Goal: Task Accomplishment & Management: Manage account settings

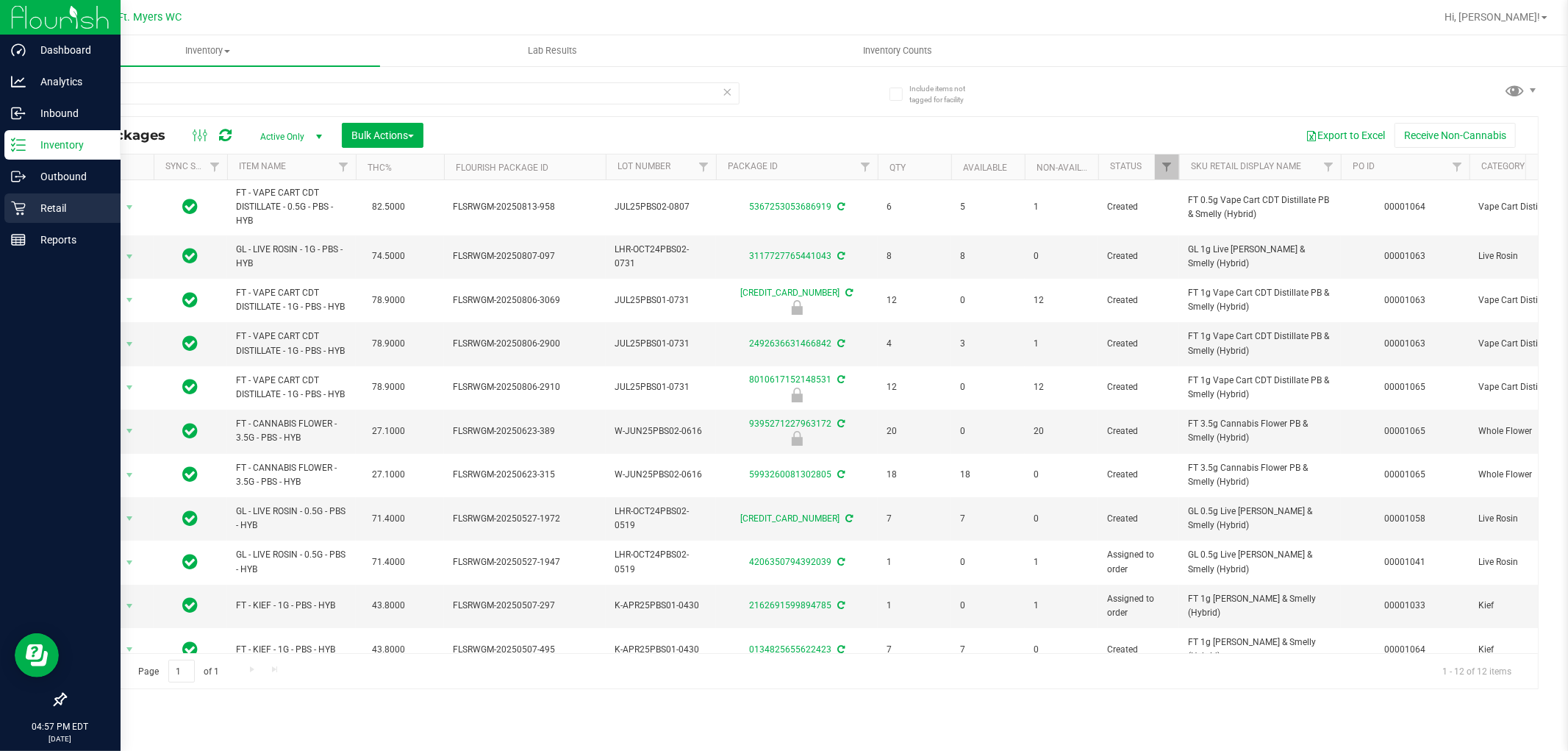
scroll to position [75, 0]
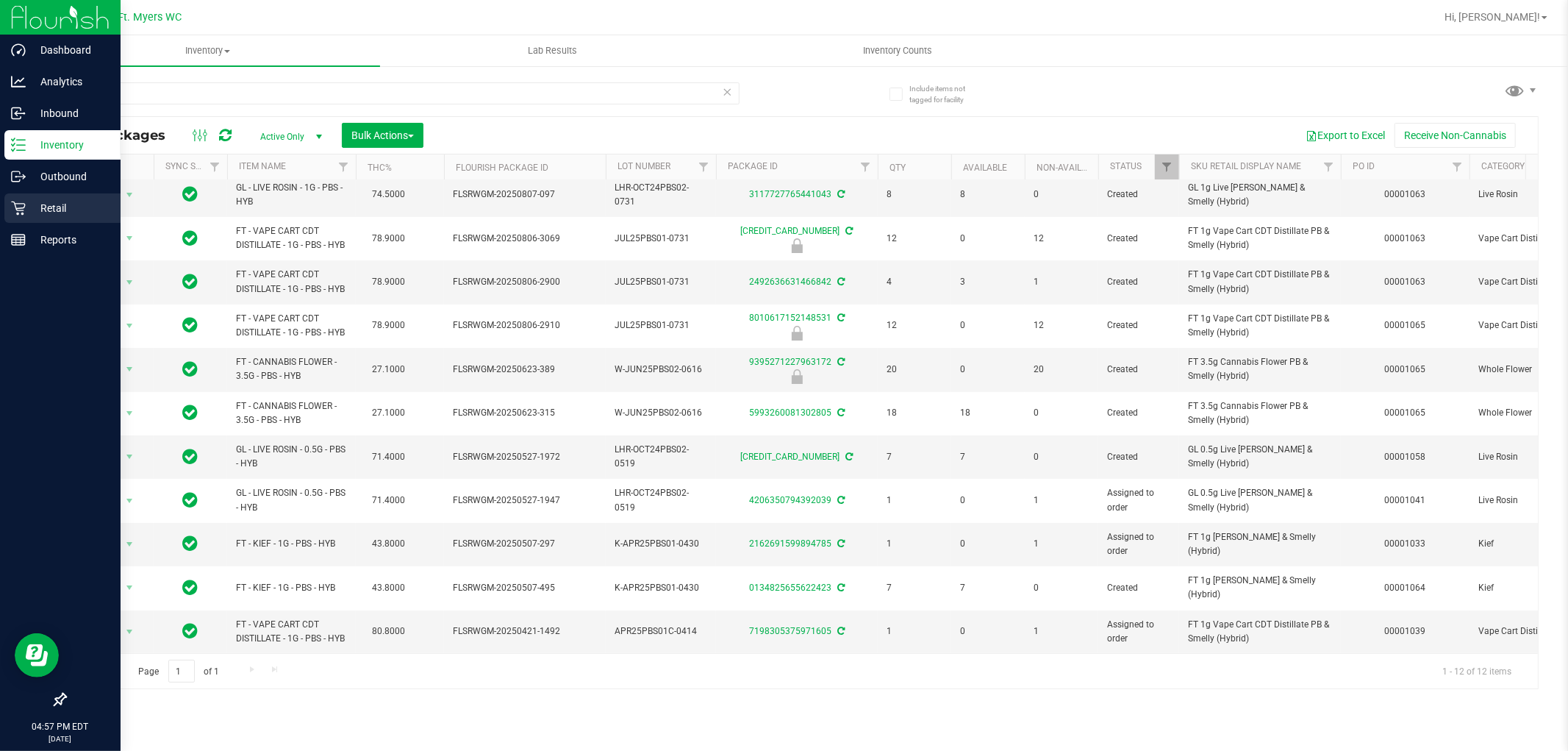
click at [23, 211] on icon at bounding box center [18, 208] width 15 height 15
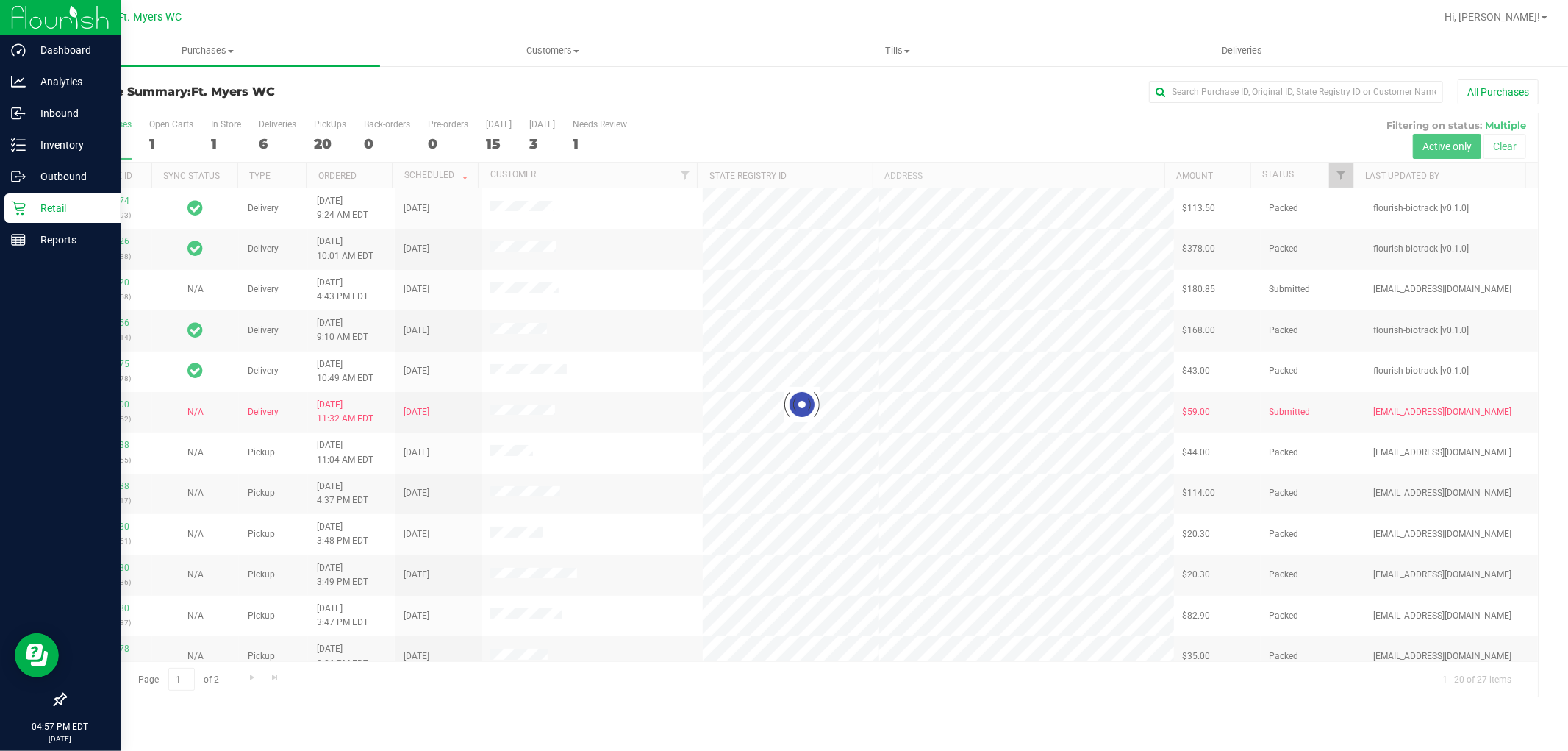
click at [277, 142] on div at bounding box center [801, 405] width 1472 height 583
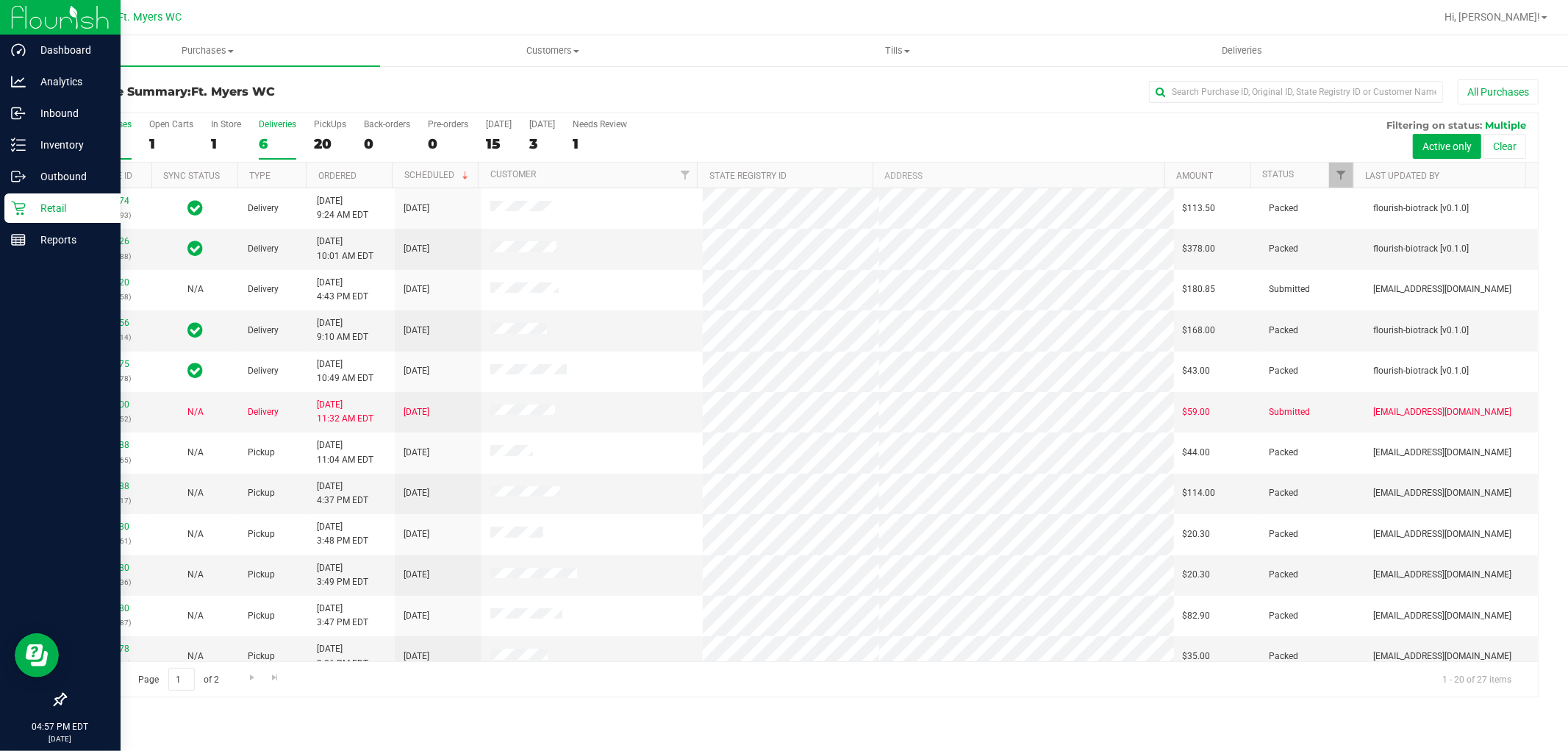
click at [270, 138] on div "6" at bounding box center [277, 144] width 37 height 17
click at [0, 0] on input "Deliveries 6" at bounding box center [0, 0] width 0 height 0
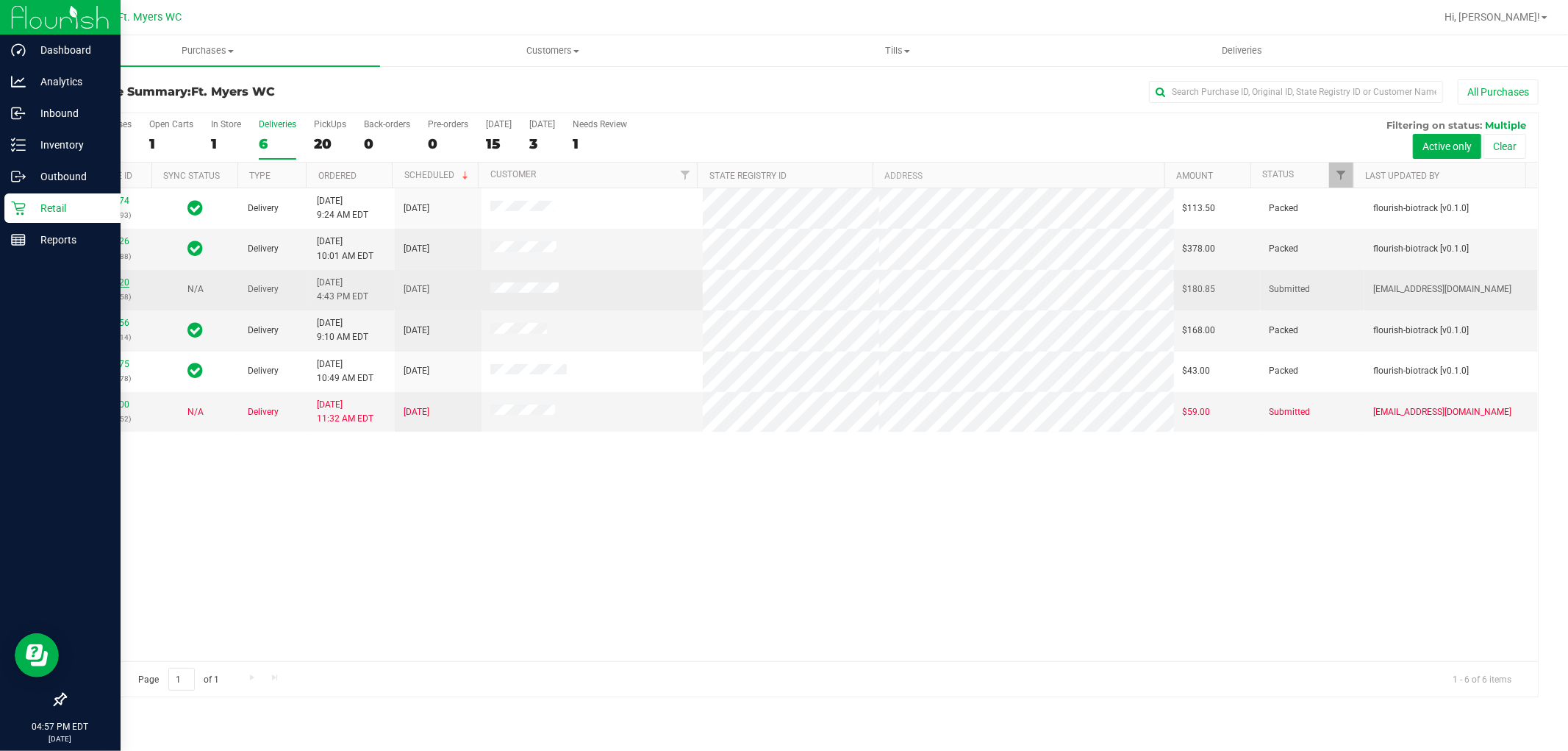
click at [126, 283] on link "11858020" at bounding box center [109, 282] width 41 height 10
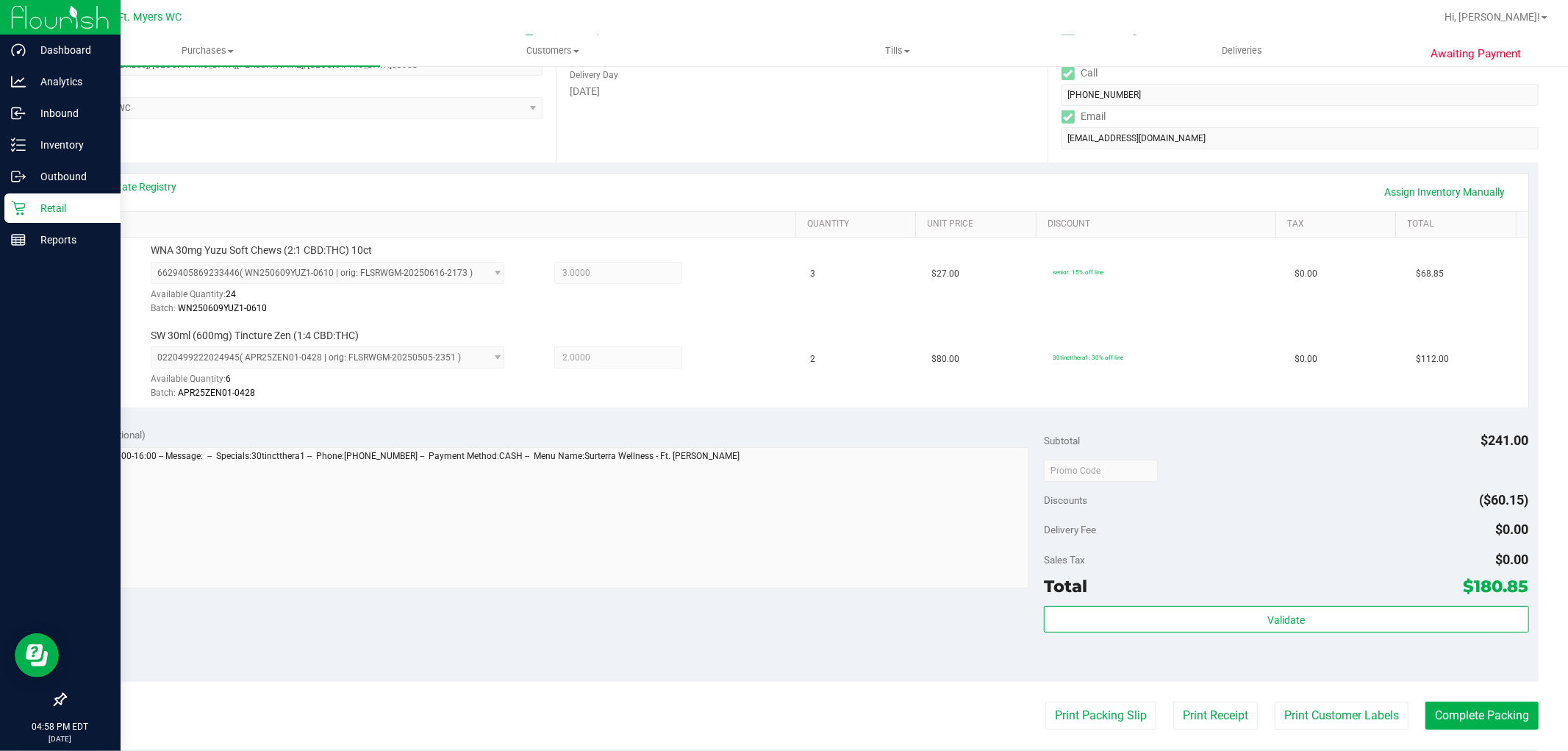
scroll to position [490, 0]
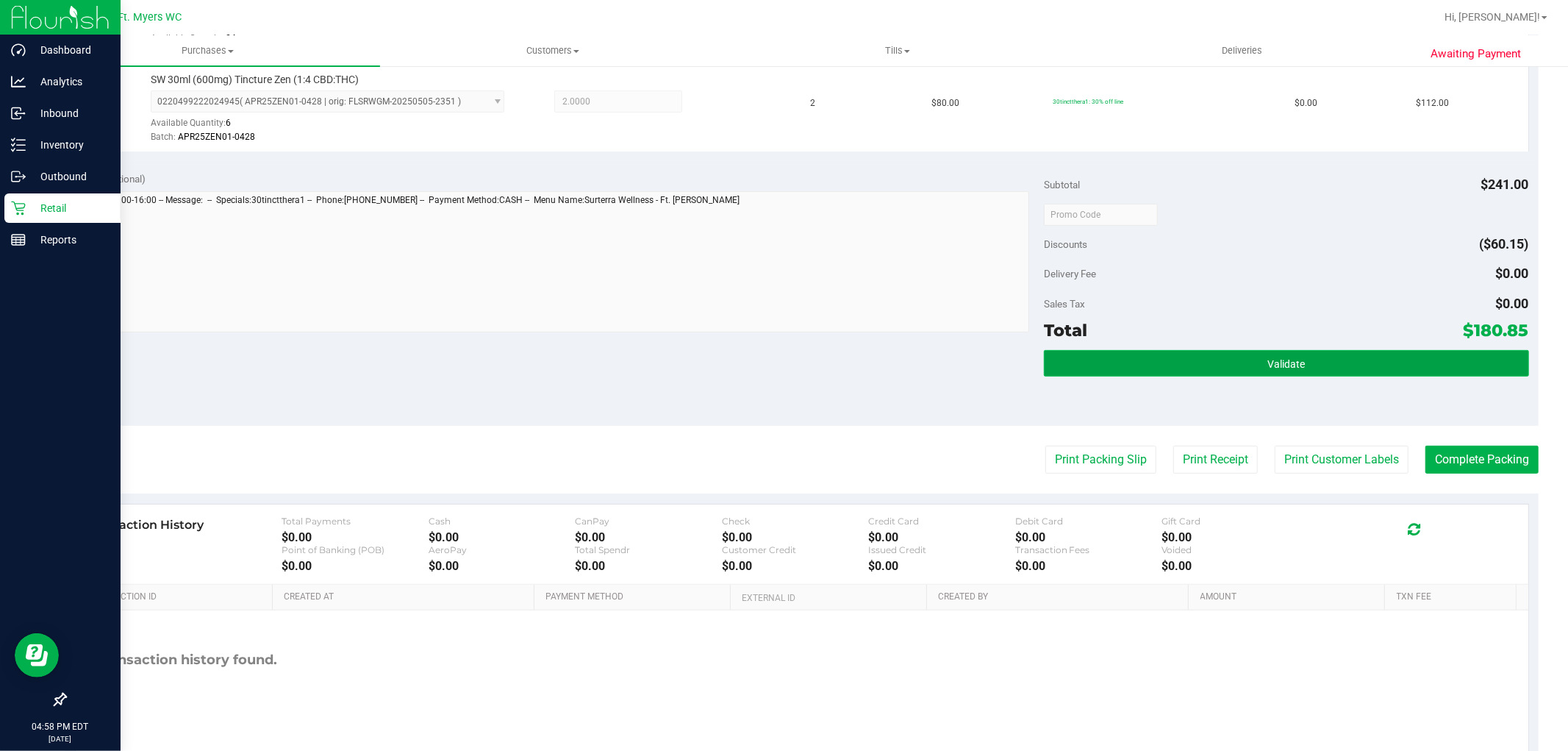
click at [1159, 375] on button "Validate" at bounding box center [1285, 363] width 484 height 26
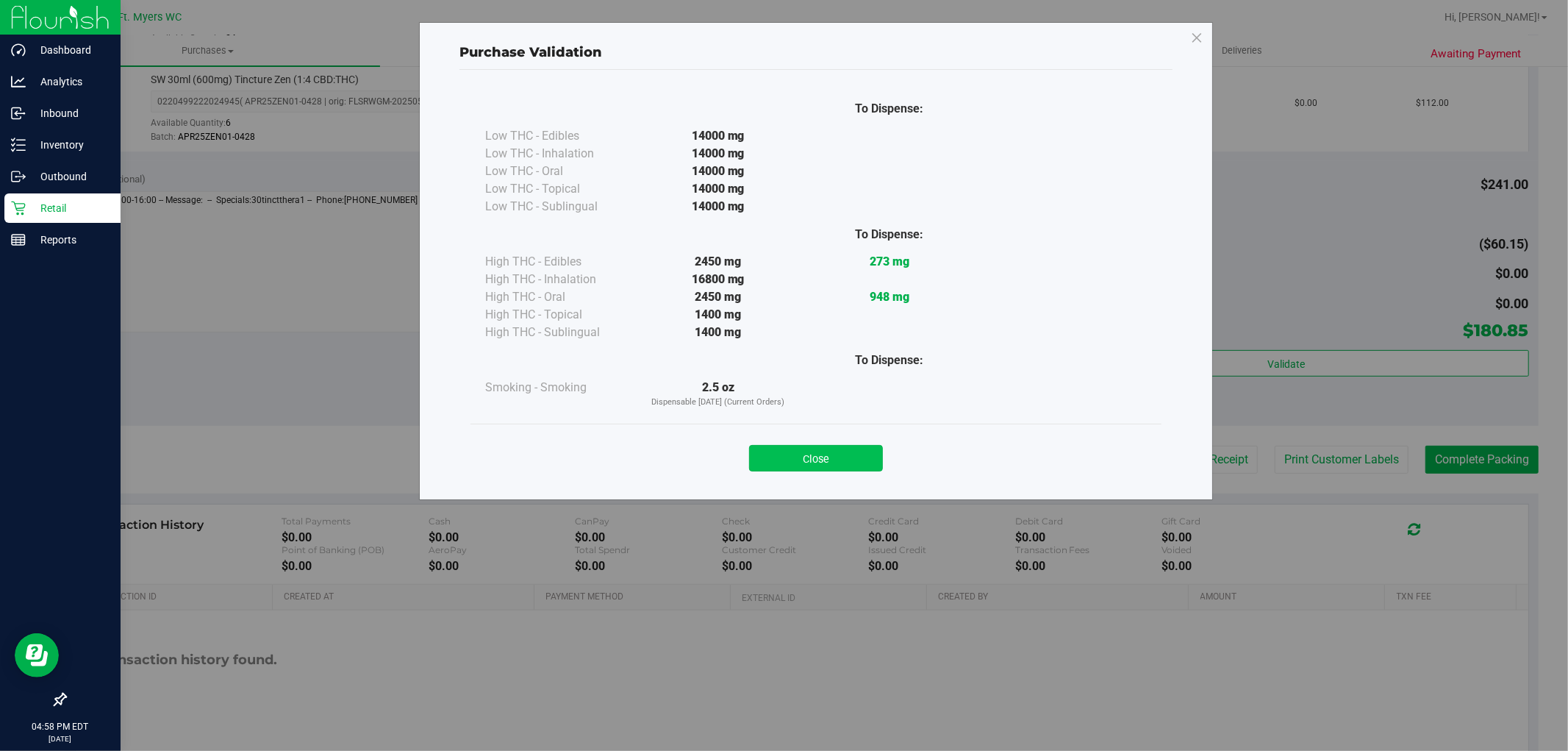
click at [810, 457] on button "Close" at bounding box center [816, 458] width 134 height 26
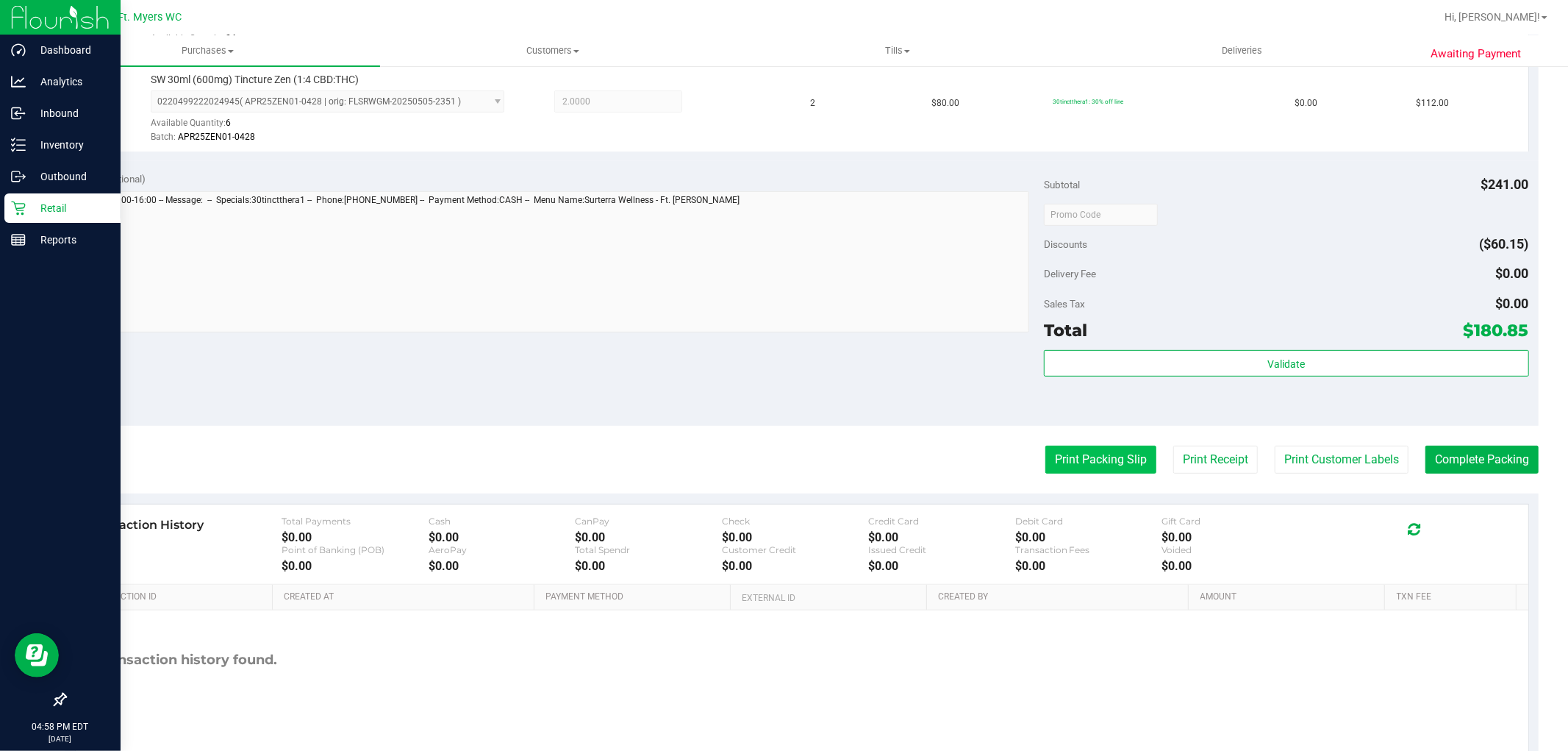
click at [1045, 445] on button "Print Packing Slip" at bounding box center [1100, 459] width 111 height 28
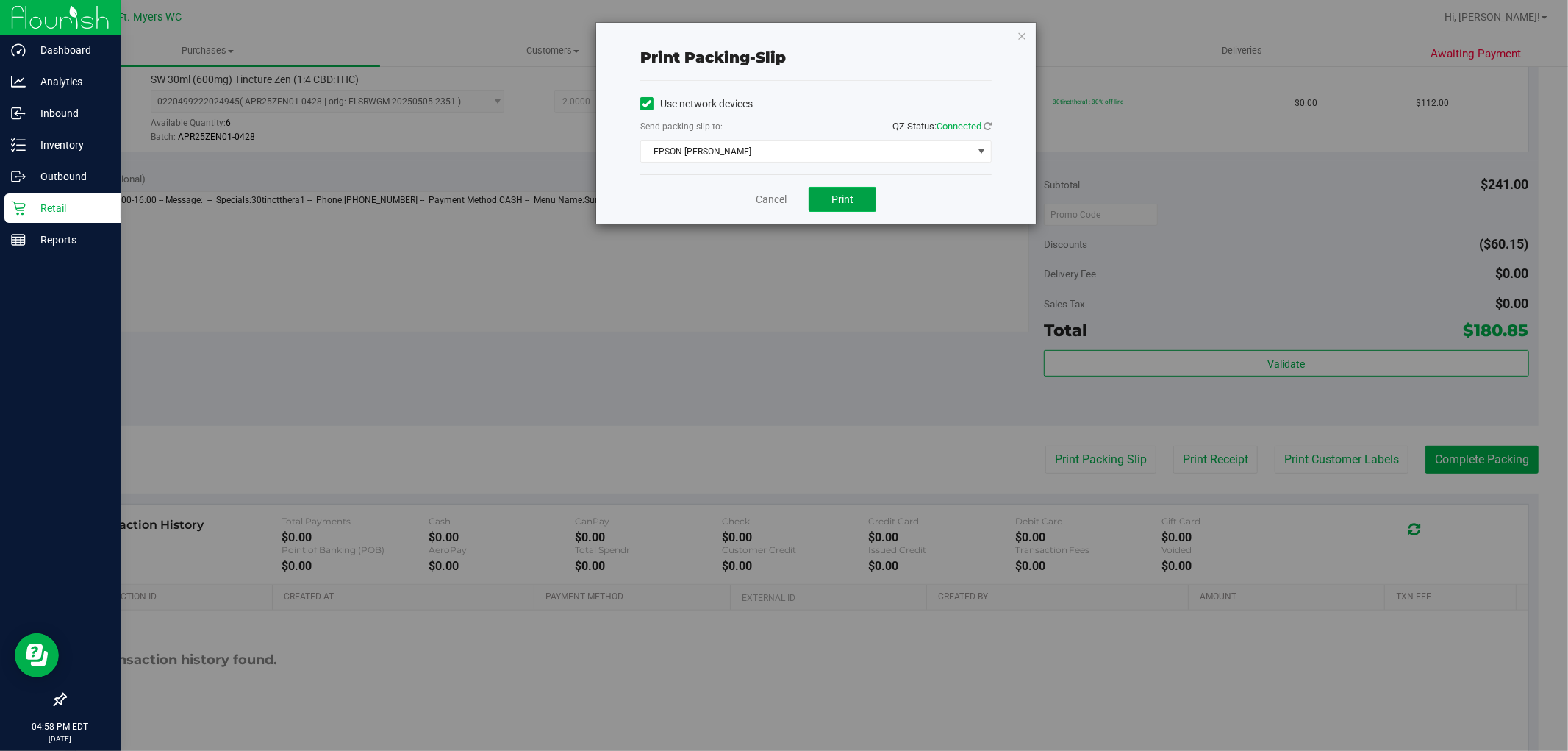
click at [833, 198] on span "Print" at bounding box center [842, 199] width 22 height 12
click at [766, 198] on link "Cancel" at bounding box center [771, 200] width 31 height 16
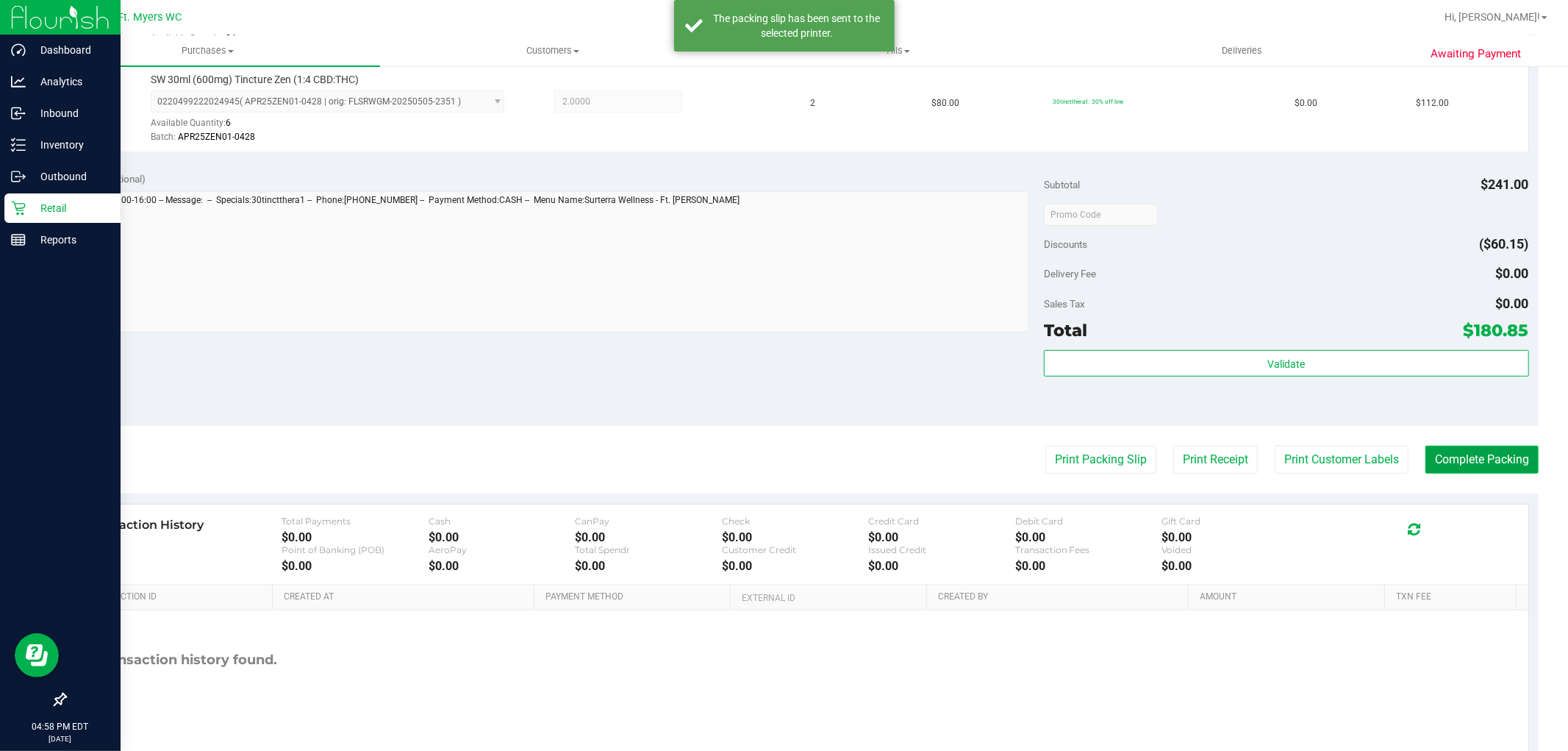
click at [1447, 456] on button "Complete Packing" at bounding box center [1482, 459] width 113 height 28
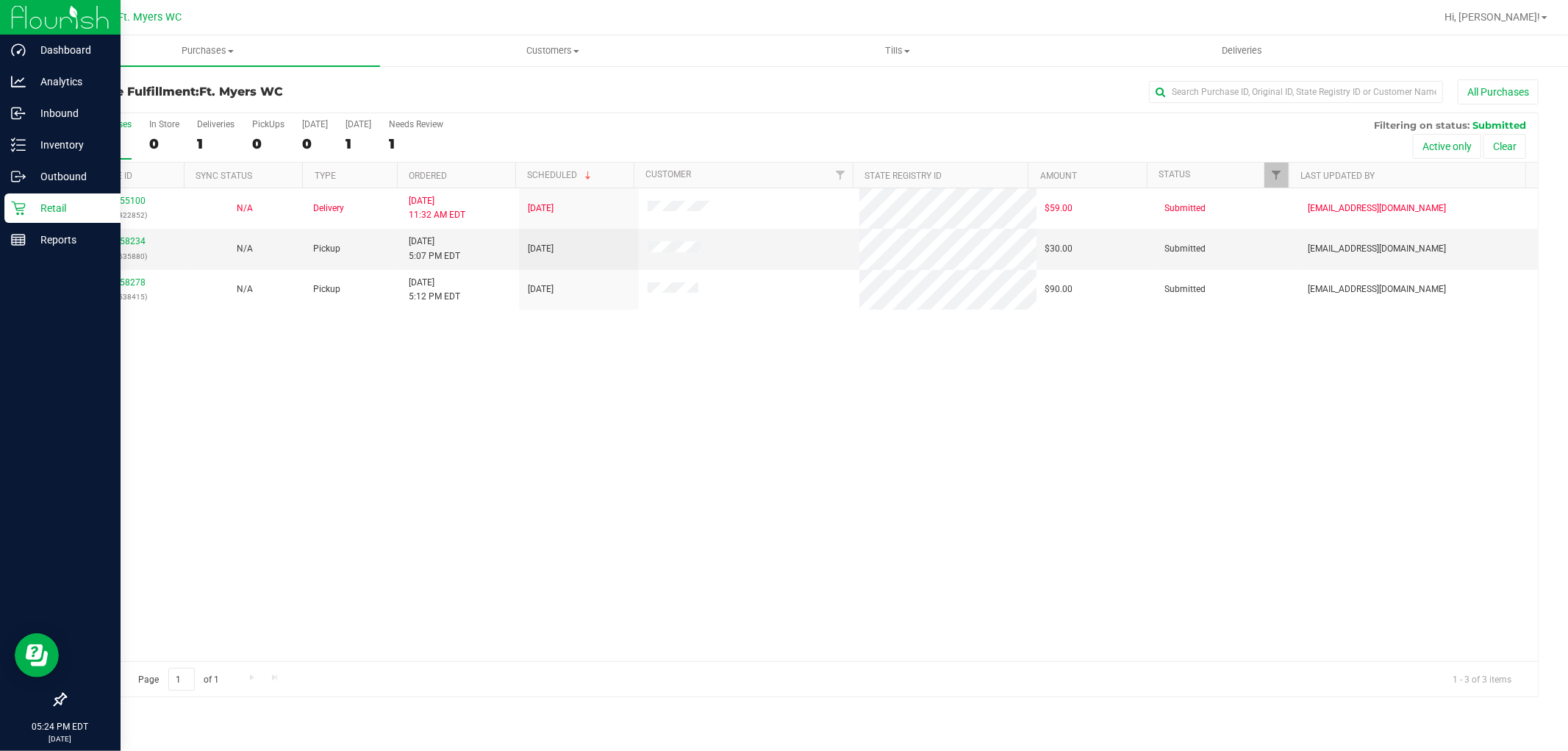
click at [103, 142] on div "1" at bounding box center [104, 144] width 54 height 17
click at [0, 0] on input "All Purchases 1" at bounding box center [0, 0] width 0 height 0
click at [116, 237] on link "11858234" at bounding box center [124, 241] width 41 height 10
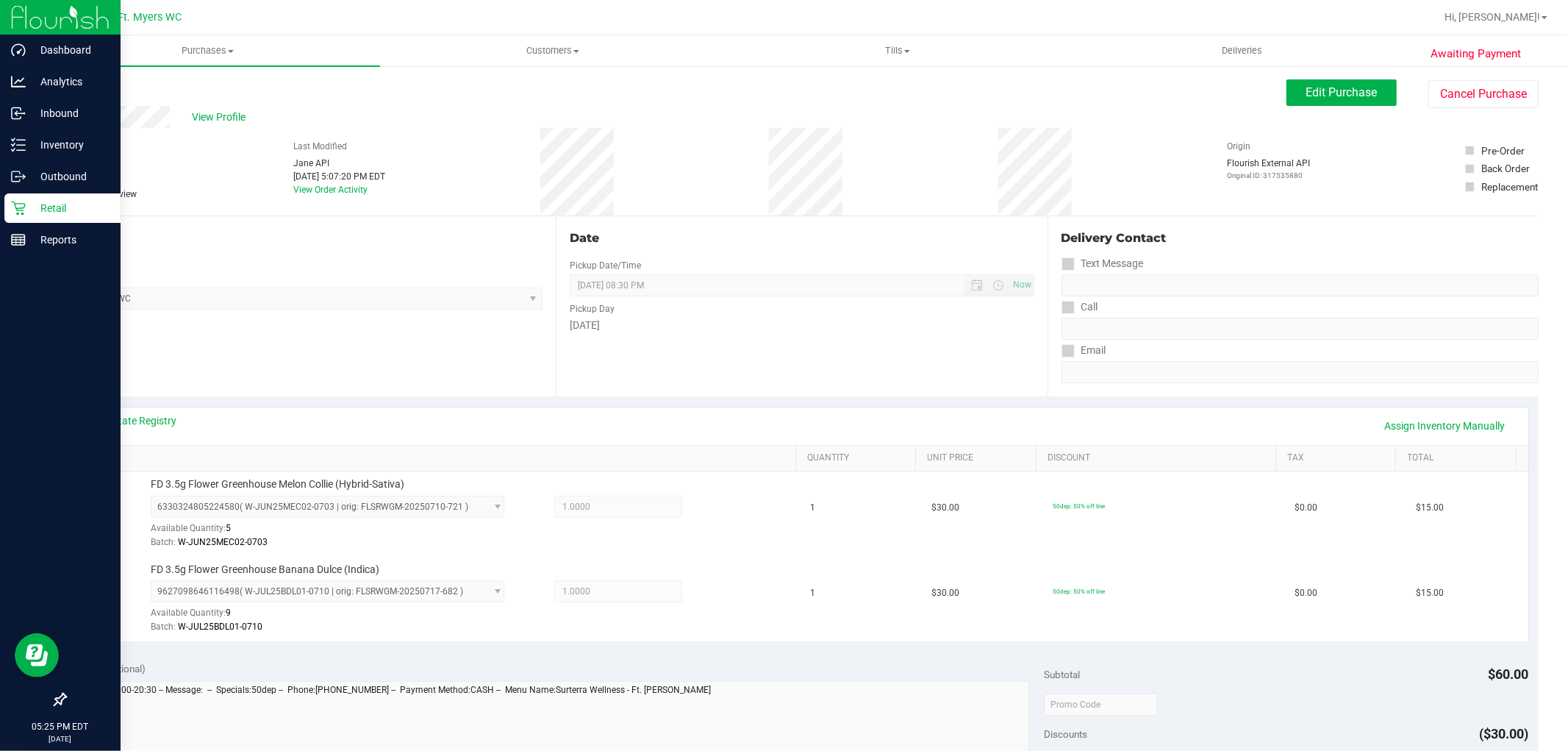
scroll to position [408, 0]
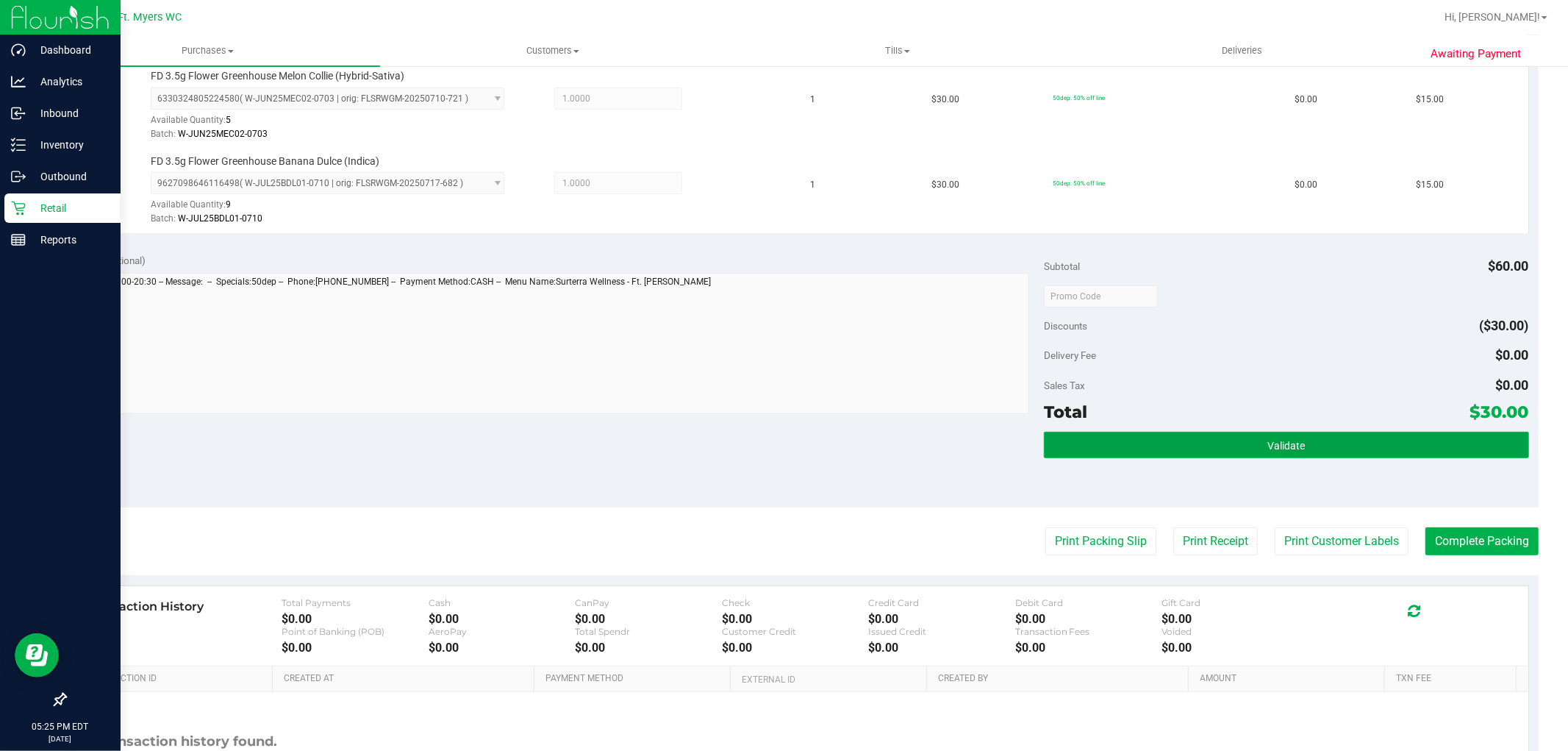
click at [1407, 440] on button "Validate" at bounding box center [1285, 445] width 484 height 26
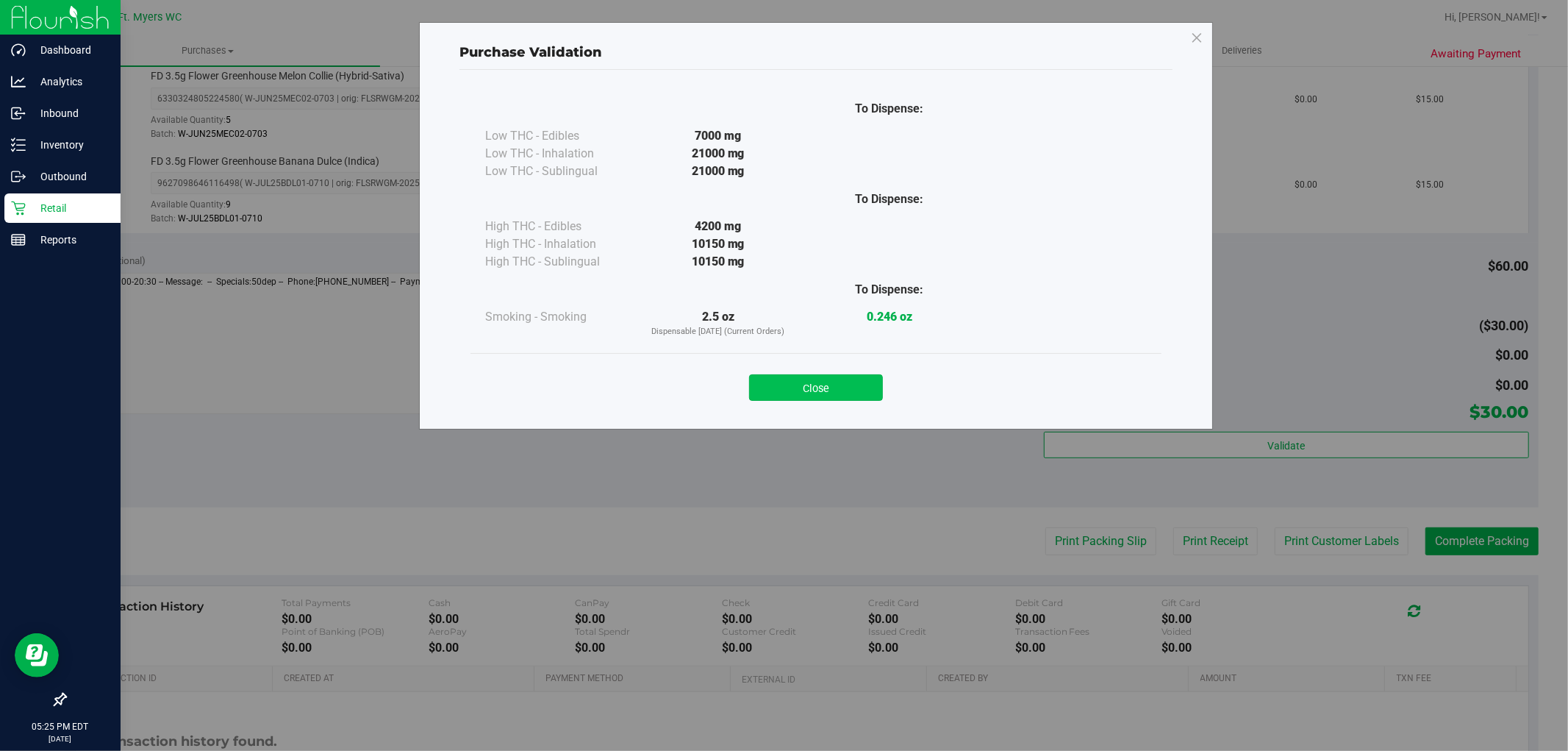
click at [805, 389] on button "Close" at bounding box center [816, 387] width 134 height 26
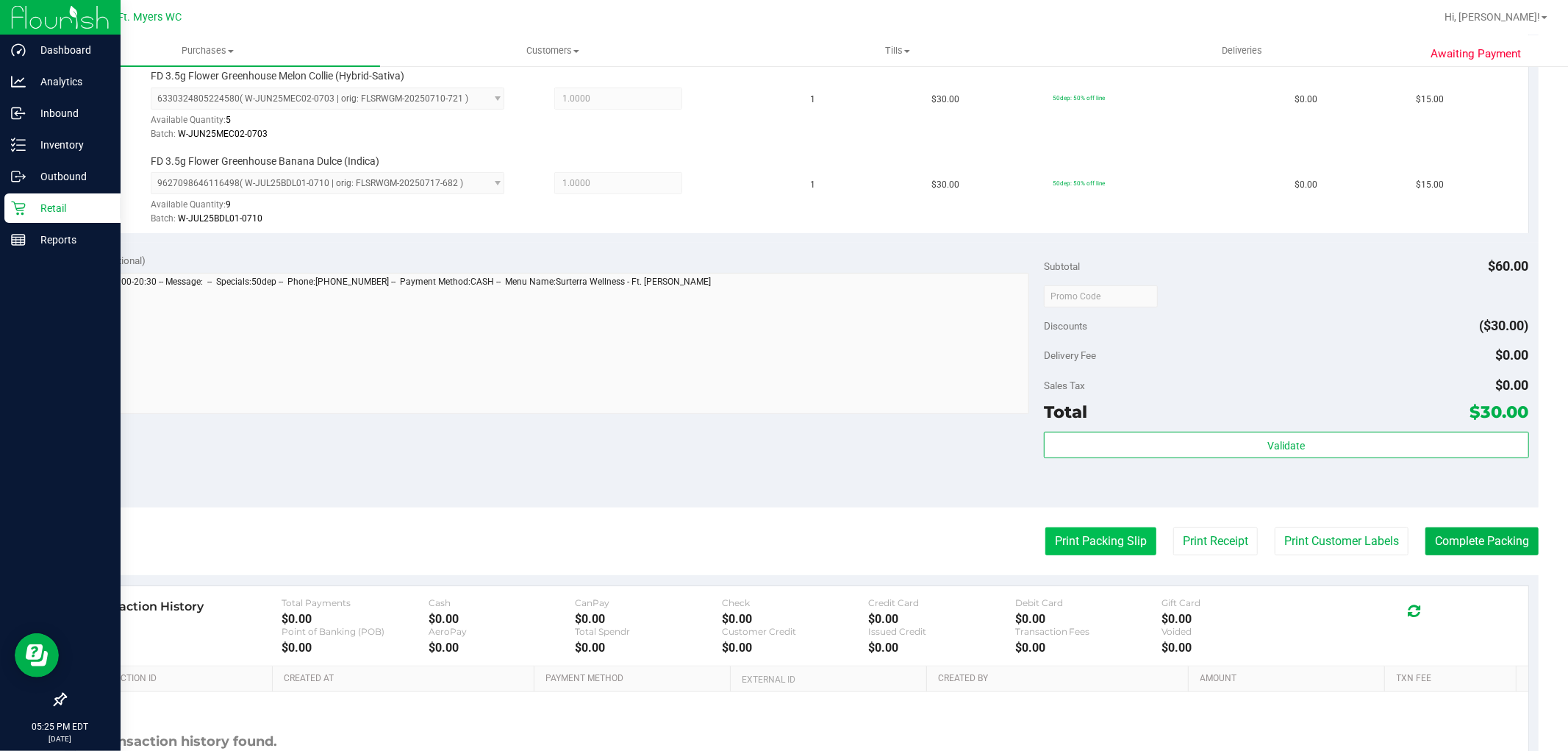
click at [1060, 550] on button "Print Packing Slip" at bounding box center [1100, 541] width 111 height 28
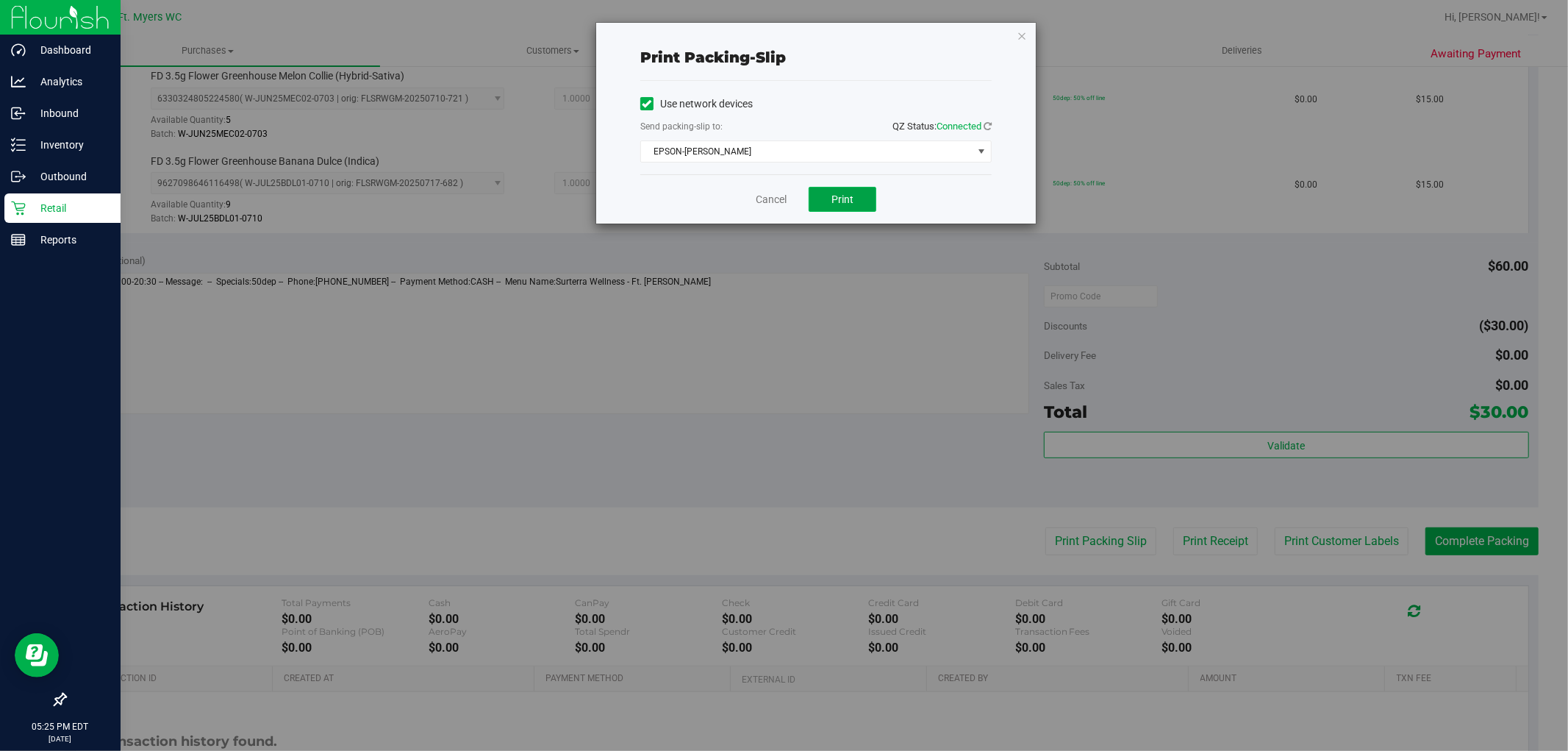
click at [854, 192] on button "Print" at bounding box center [842, 199] width 68 height 25
click at [780, 192] on link "Cancel" at bounding box center [771, 200] width 31 height 16
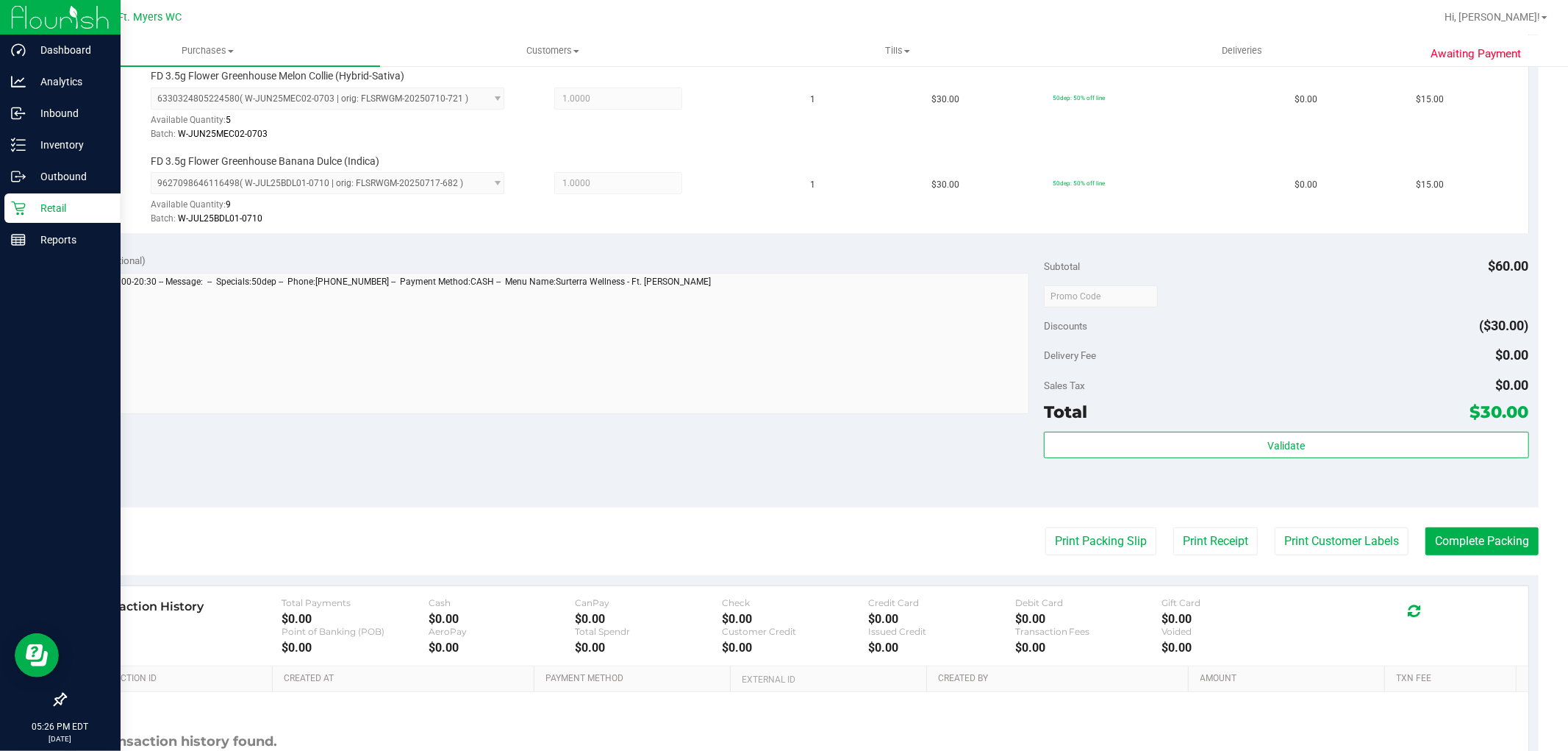
click at [1137, 428] on div "Subtotal $60.00 Discounts ($30.00) Delivery Fee $0.00 Sales Tax $0.00 Total $30…" at bounding box center [1285, 375] width 484 height 245
click at [1138, 429] on div "Subtotal $60.00 Discounts ($30.00) Delivery Fee $0.00 Sales Tax $0.00 Total $30…" at bounding box center [1285, 375] width 484 height 245
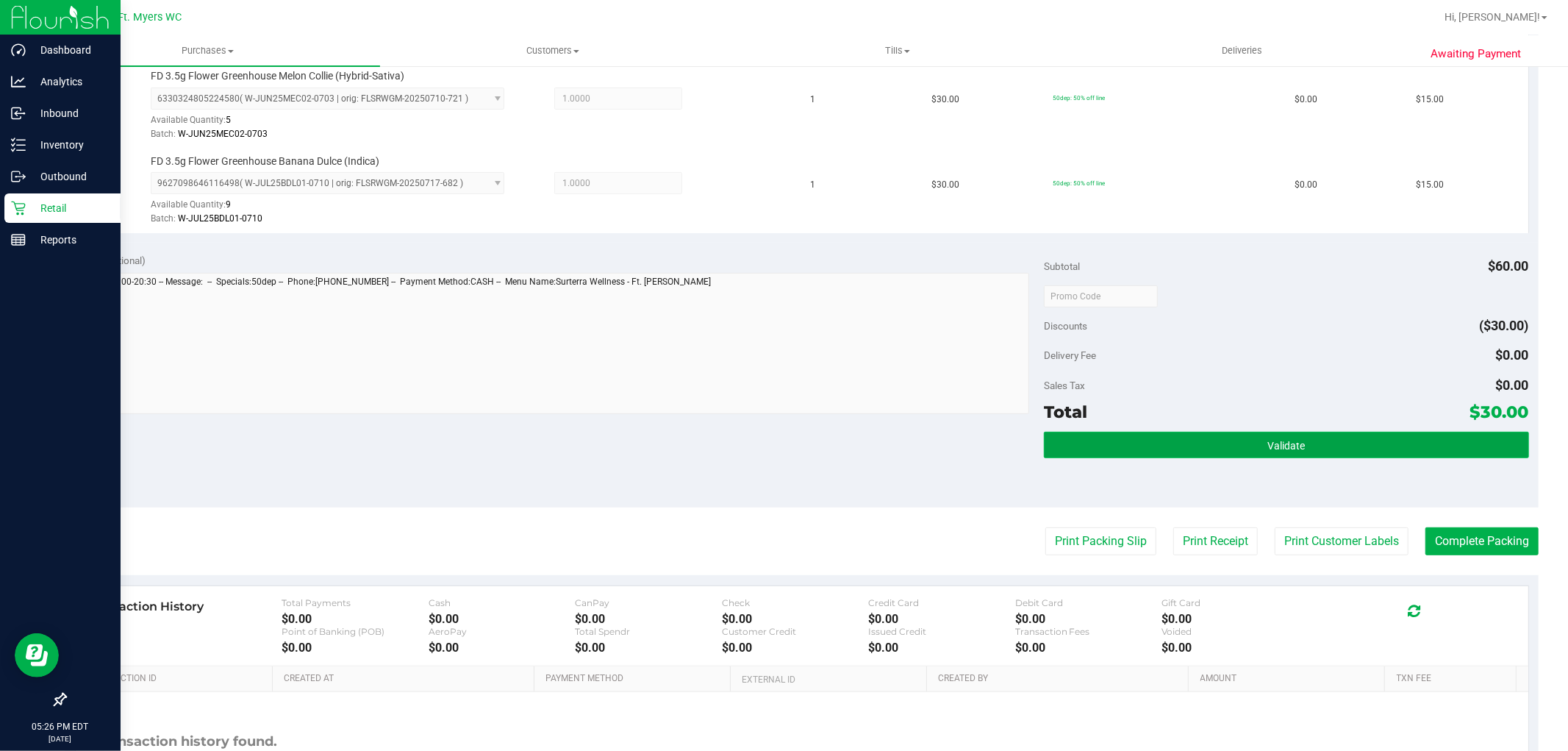
click at [1088, 453] on button "Validate" at bounding box center [1285, 445] width 484 height 26
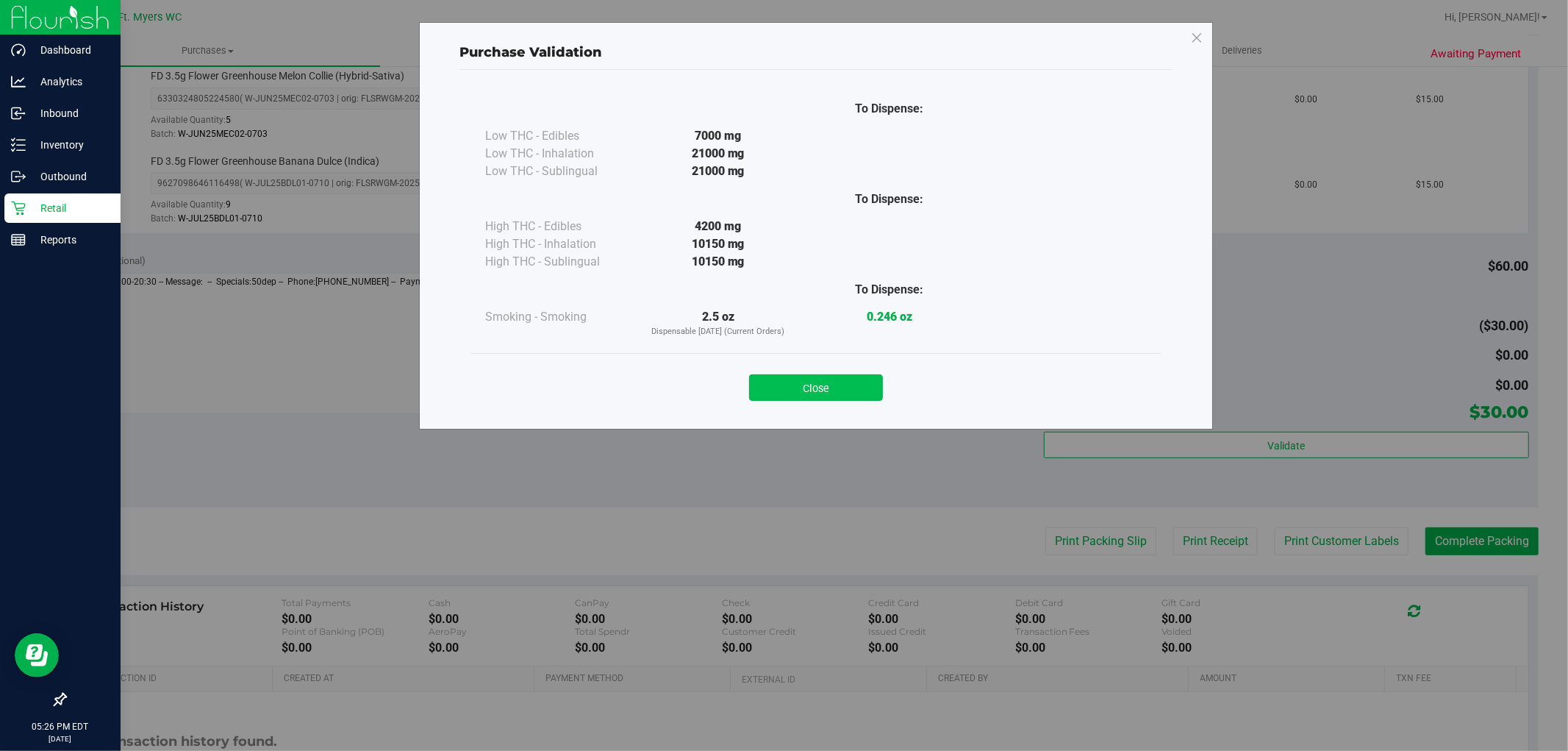
click at [793, 398] on button "Close" at bounding box center [816, 387] width 134 height 26
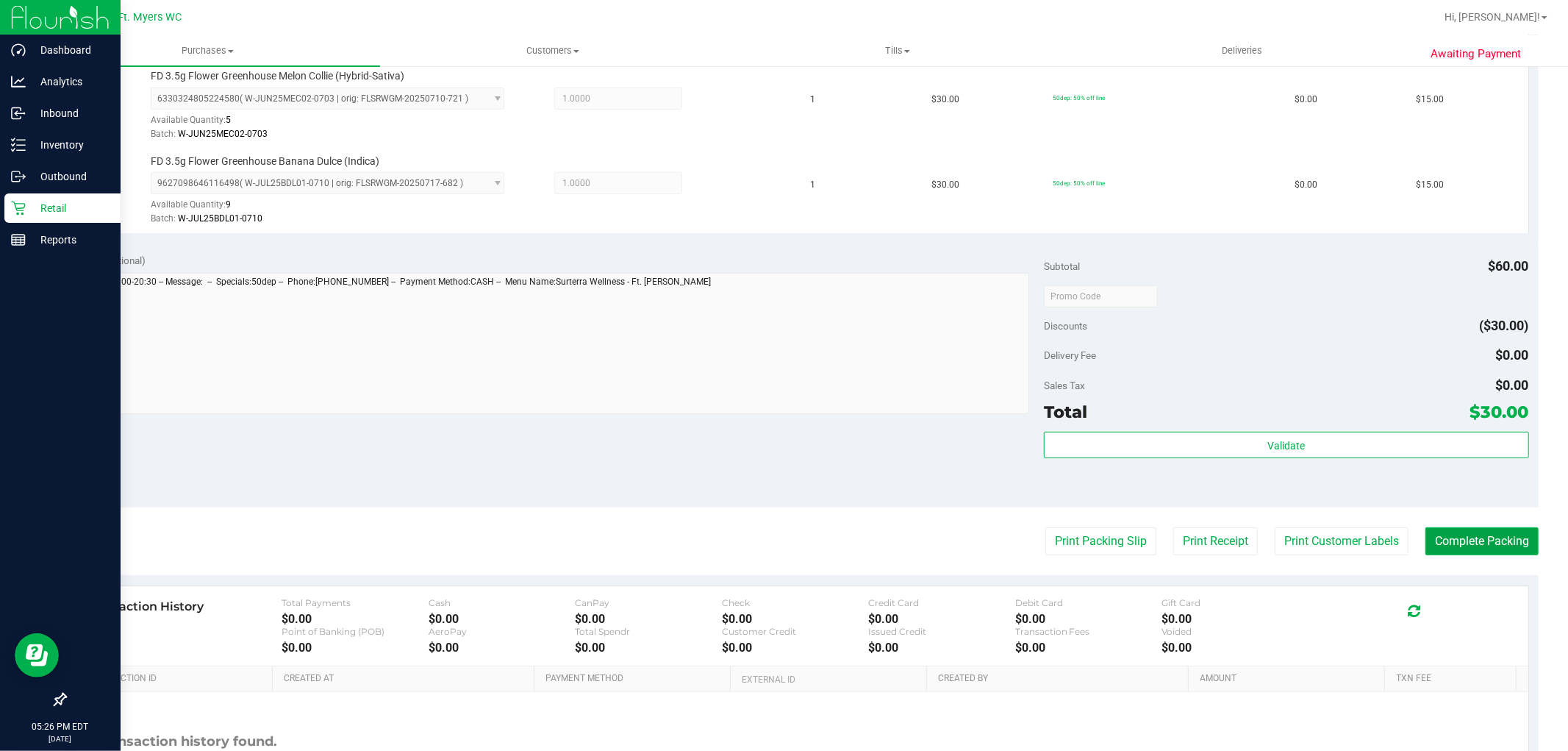
drag, startPoint x: 1478, startPoint y: 529, endPoint x: 1464, endPoint y: 550, distance: 25.2
click at [1469, 534] on button "Complete Packing" at bounding box center [1482, 541] width 113 height 28
